Goal: Contribute content

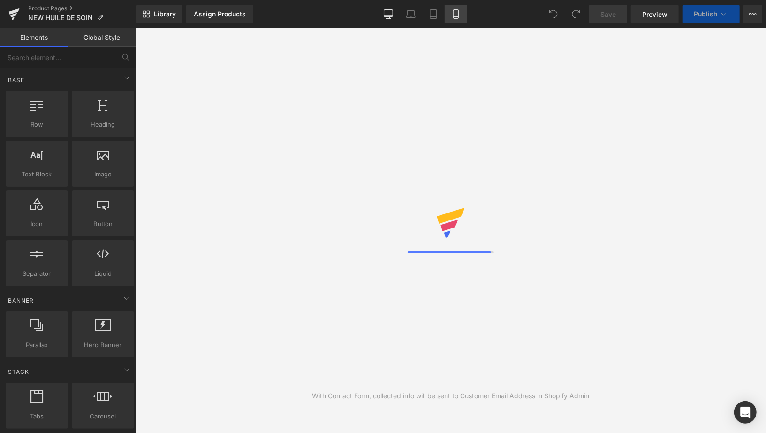
click at [459, 10] on icon at bounding box center [455, 13] width 9 height 9
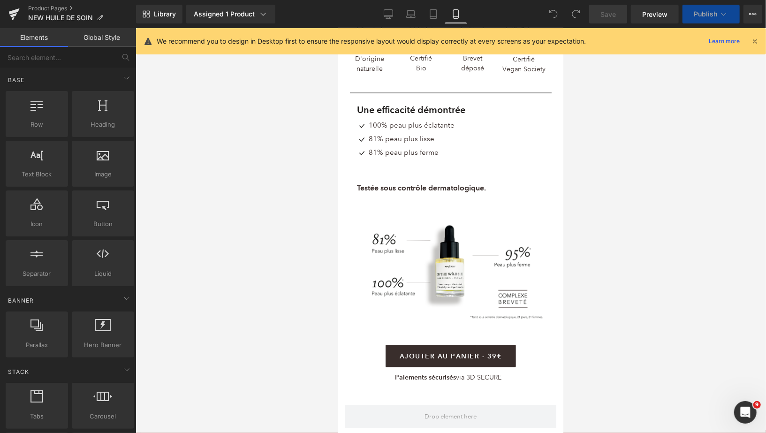
scroll to position [1171, 0]
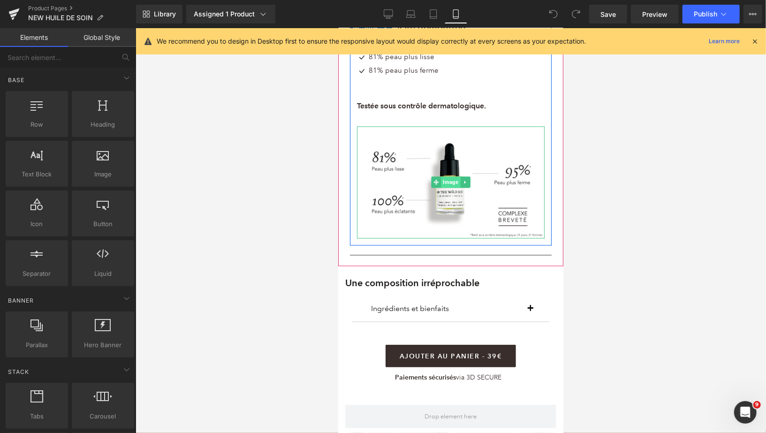
click at [448, 184] on span "Image" at bounding box center [450, 181] width 19 height 11
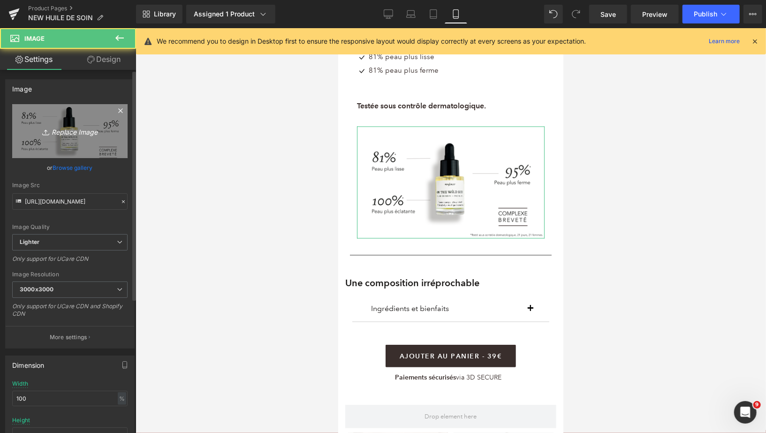
click at [60, 130] on icon "Replace Image" at bounding box center [69, 131] width 75 height 12
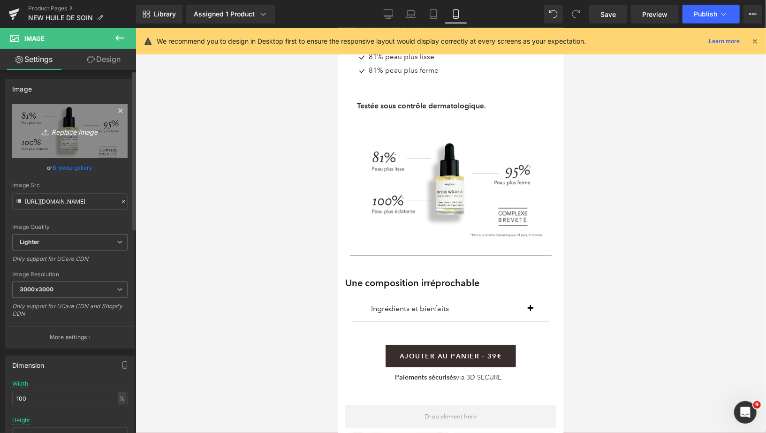
type input "C:\fakepath\VISUELS EFFICACITÉ PACKSHOT (mobile).png"
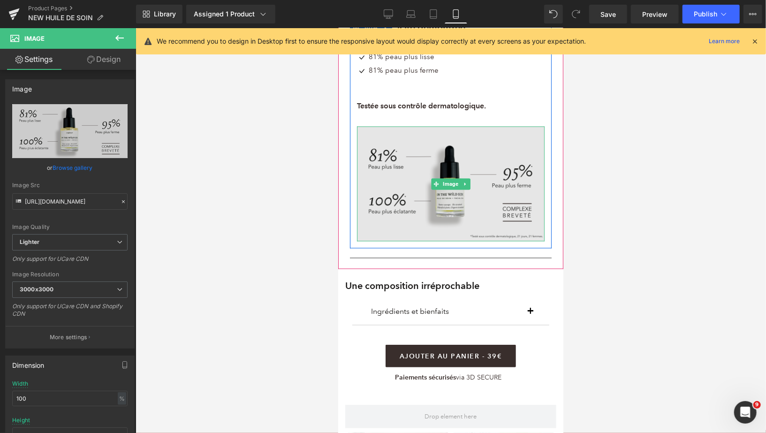
click at [427, 204] on img at bounding box center [451, 183] width 188 height 115
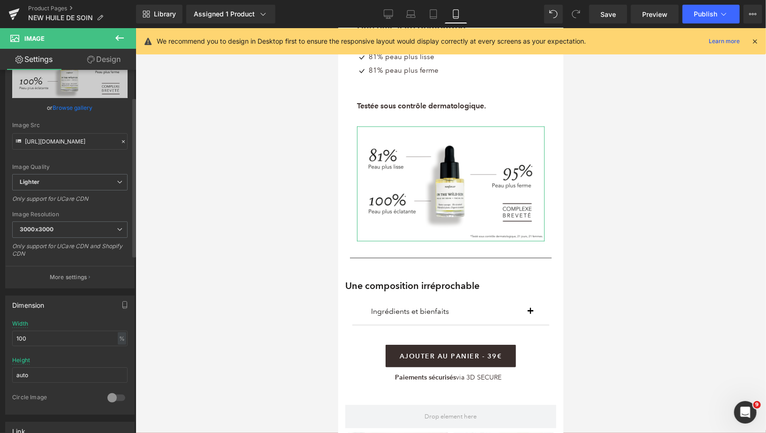
scroll to position [61, 0]
click at [41, 334] on input "100" at bounding box center [69, 336] width 115 height 15
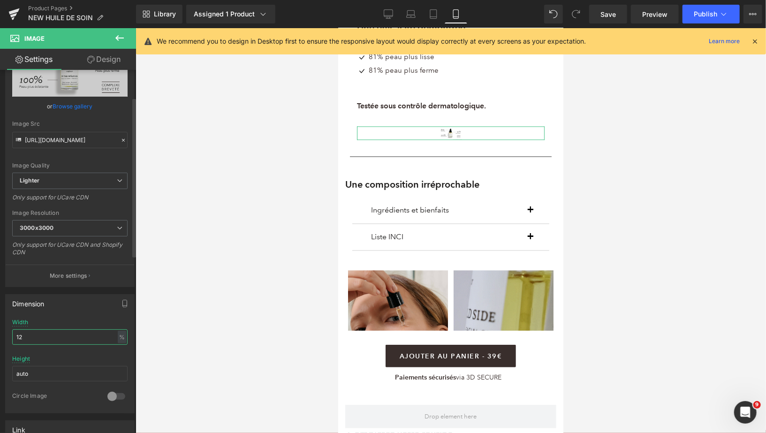
type input "120"
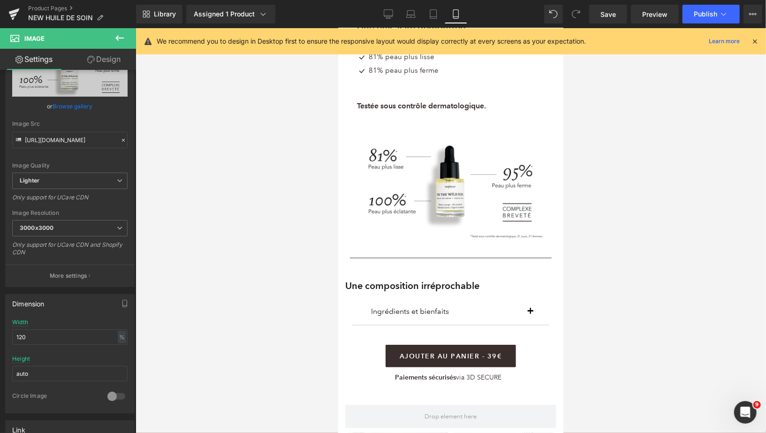
click at [237, 259] on div at bounding box center [451, 230] width 631 height 405
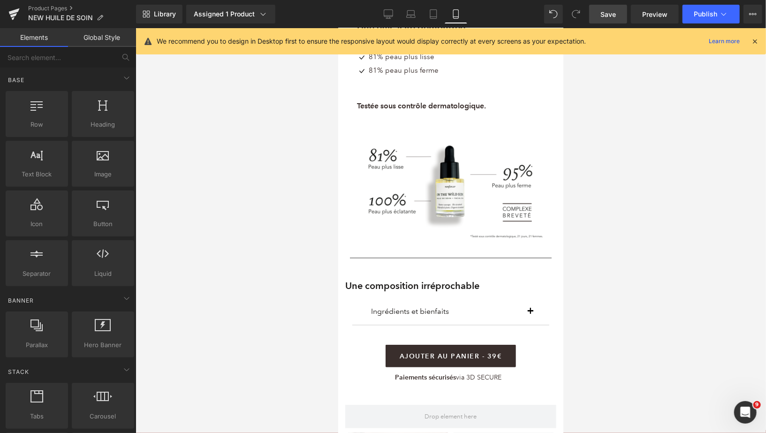
click at [605, 13] on span "Save" at bounding box center [608, 14] width 15 height 10
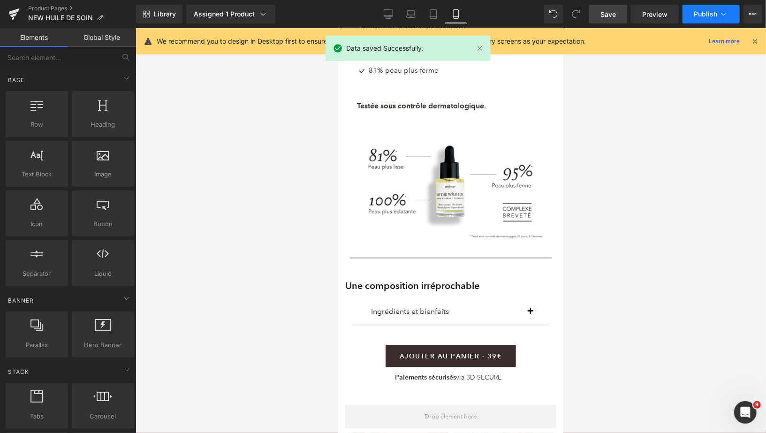
click at [695, 14] on span "Publish" at bounding box center [705, 14] width 23 height 8
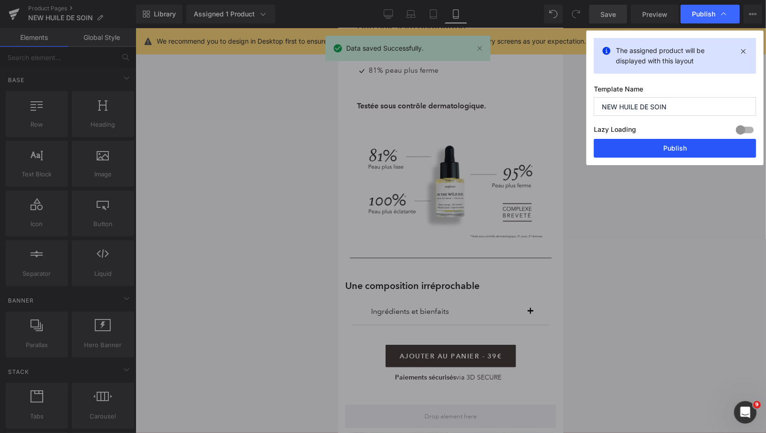
click at [633, 151] on button "Publish" at bounding box center [675, 148] width 162 height 19
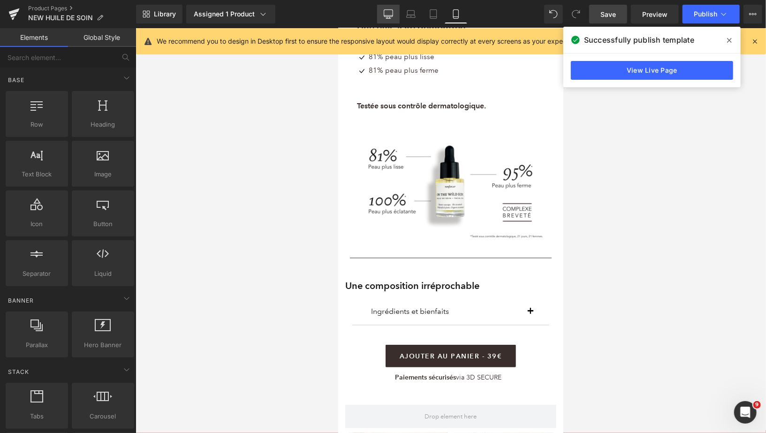
click at [392, 16] on icon at bounding box center [388, 13] width 9 height 7
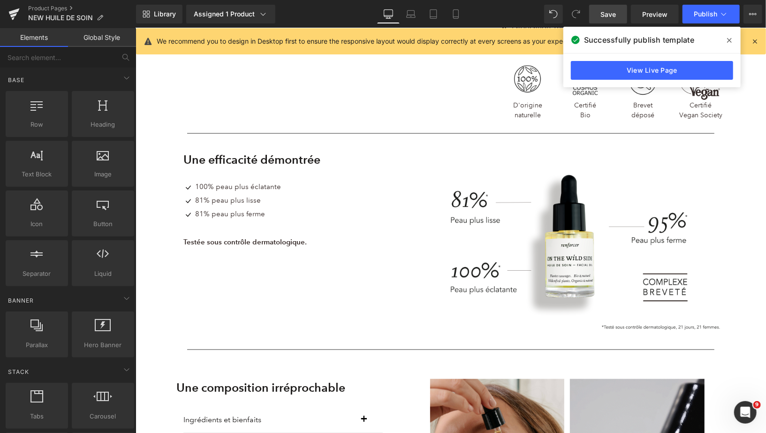
scroll to position [536, 0]
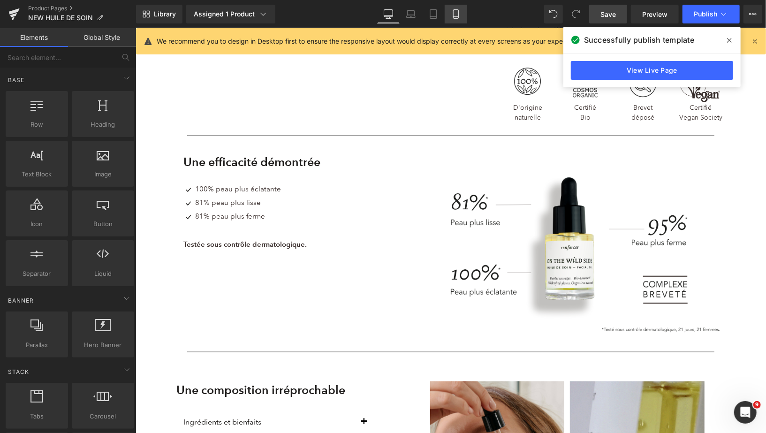
click at [453, 14] on icon at bounding box center [455, 14] width 5 height 9
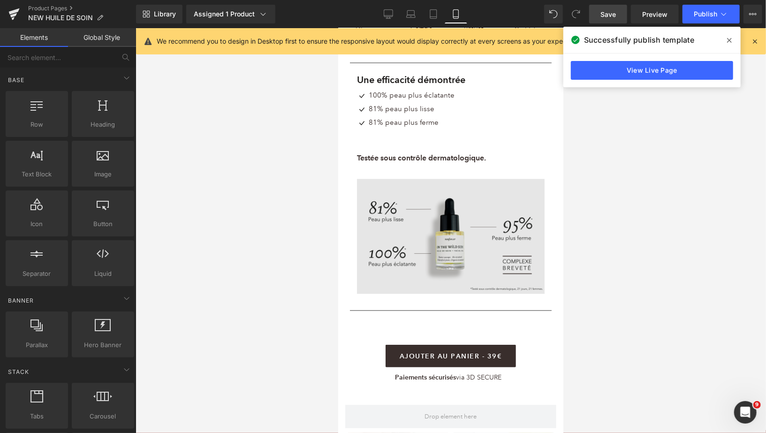
scroll to position [1117, 0]
